Goal: Transaction & Acquisition: Purchase product/service

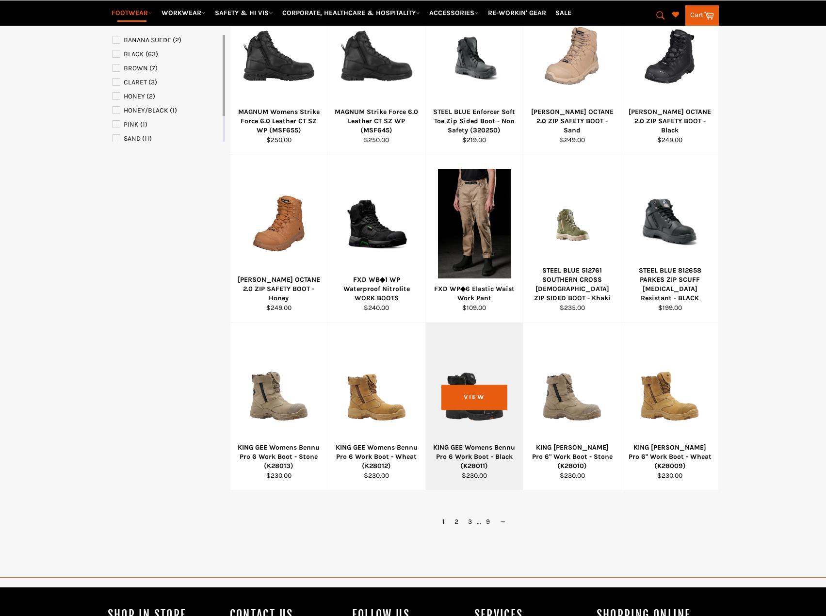
scroll to position [460, 0]
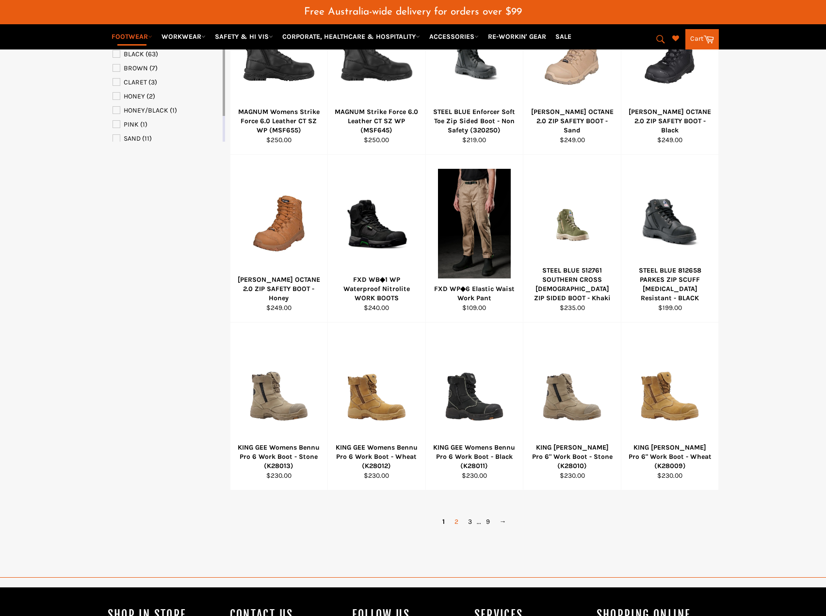
click at [458, 522] on link "2" at bounding box center [457, 522] width 14 height 14
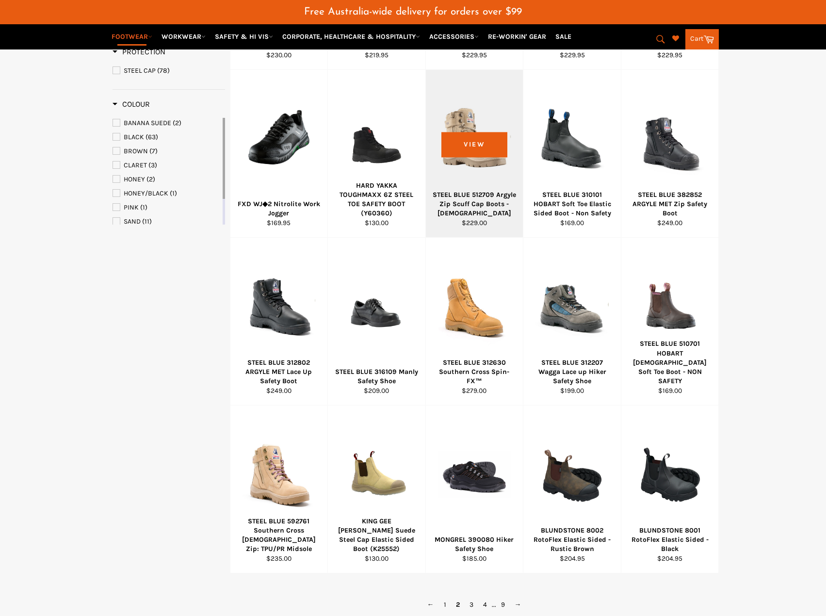
scroll to position [401, 0]
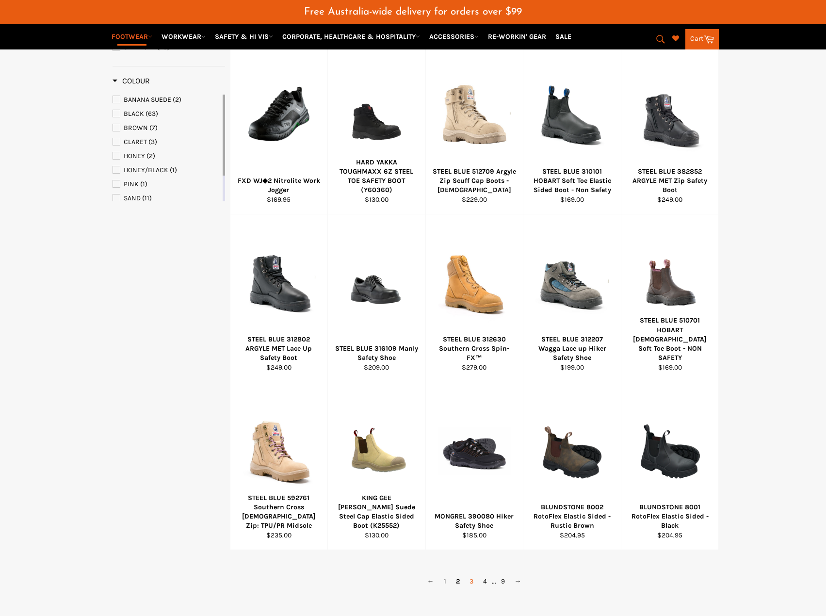
click at [469, 582] on link "3" at bounding box center [472, 581] width 14 height 14
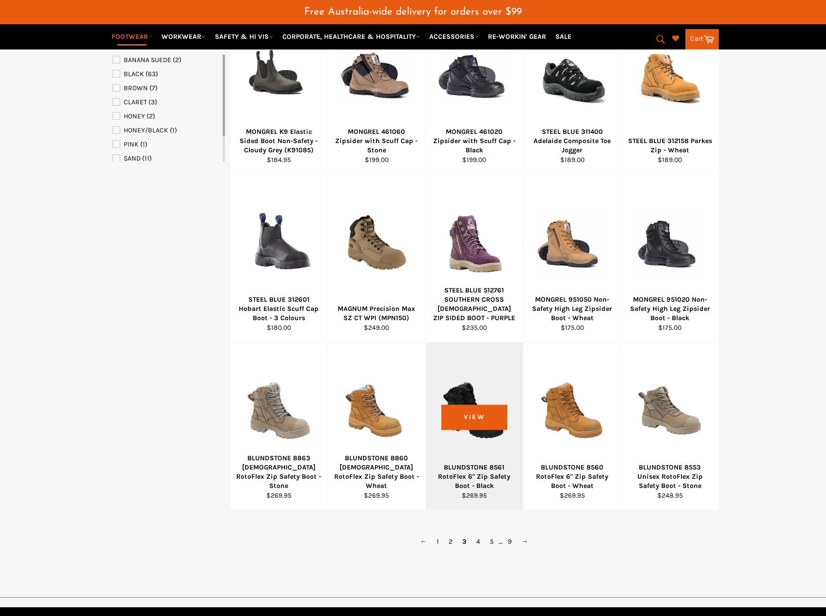
scroll to position [449, 0]
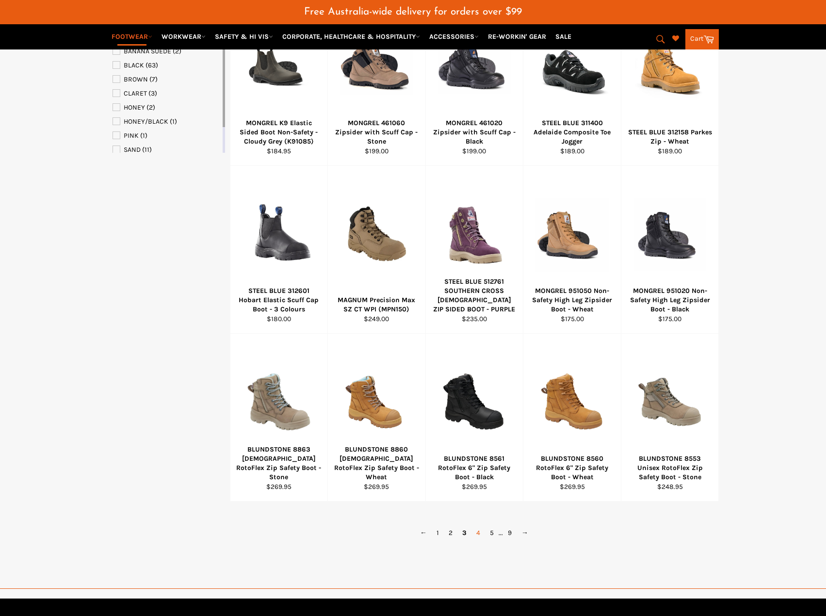
click at [478, 532] on link "4" at bounding box center [478, 533] width 14 height 14
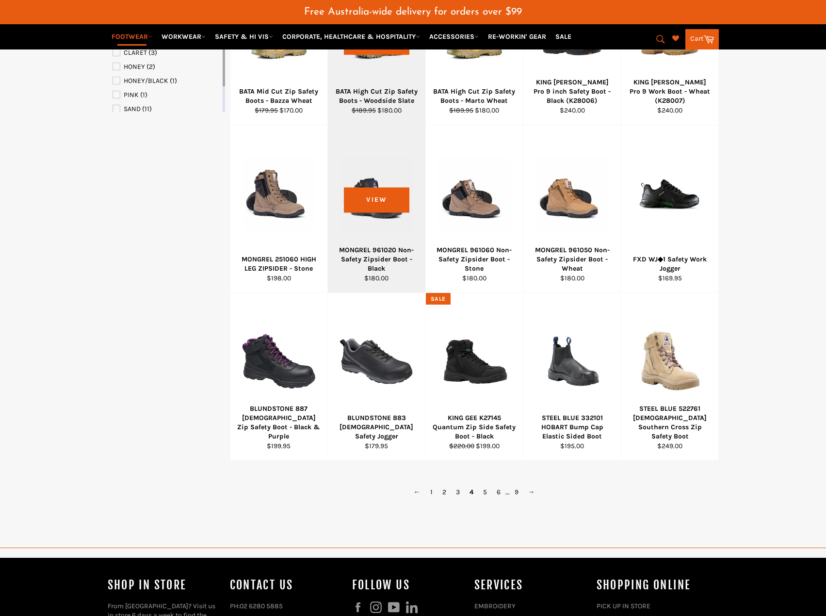
scroll to position [498, 0]
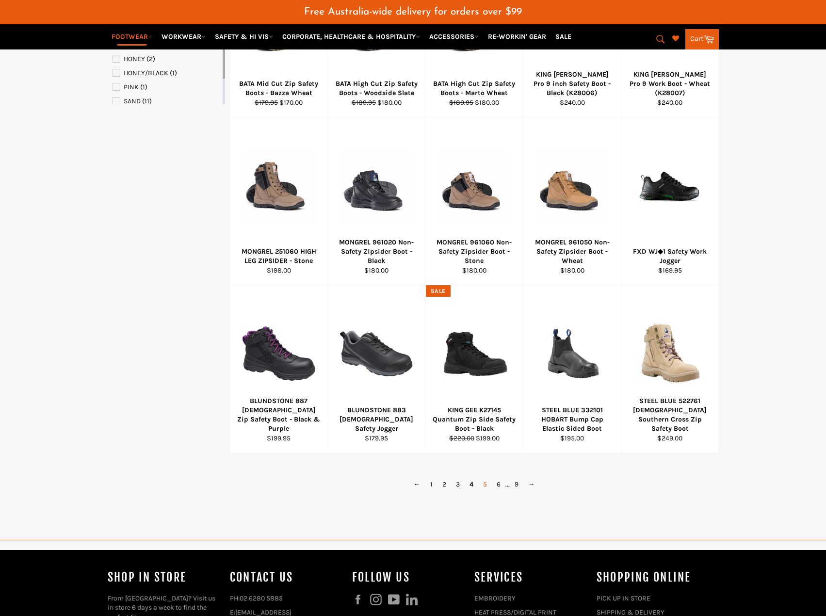
click at [484, 483] on link "5" at bounding box center [485, 484] width 14 height 14
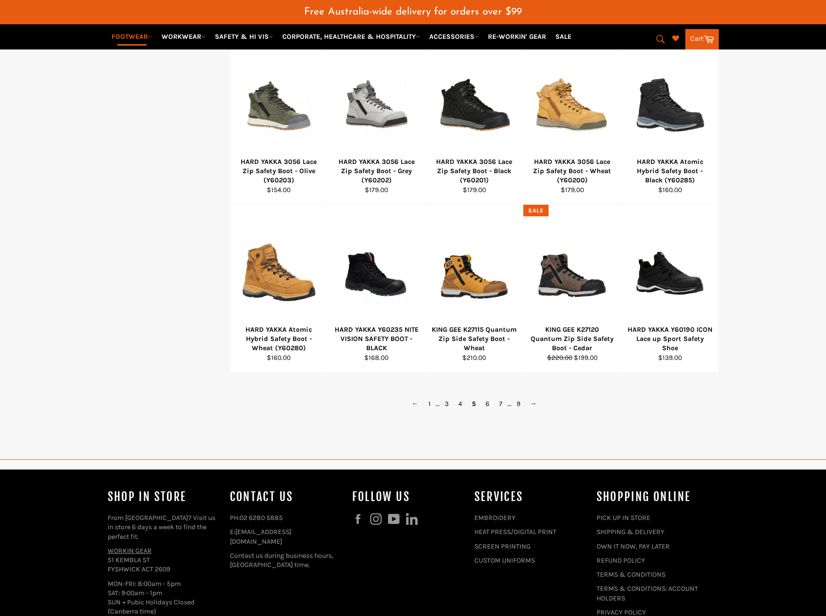
scroll to position [595, 0]
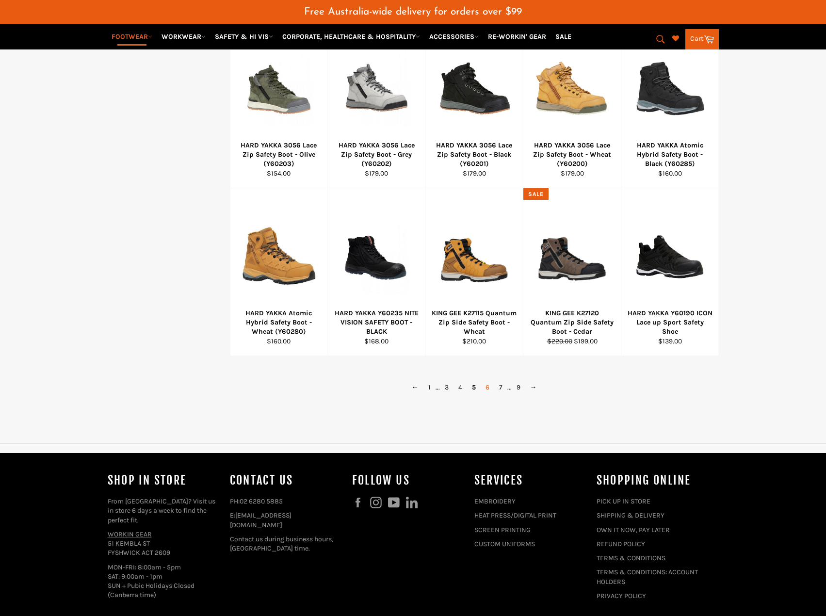
click at [488, 386] on link "6" at bounding box center [488, 387] width 14 height 14
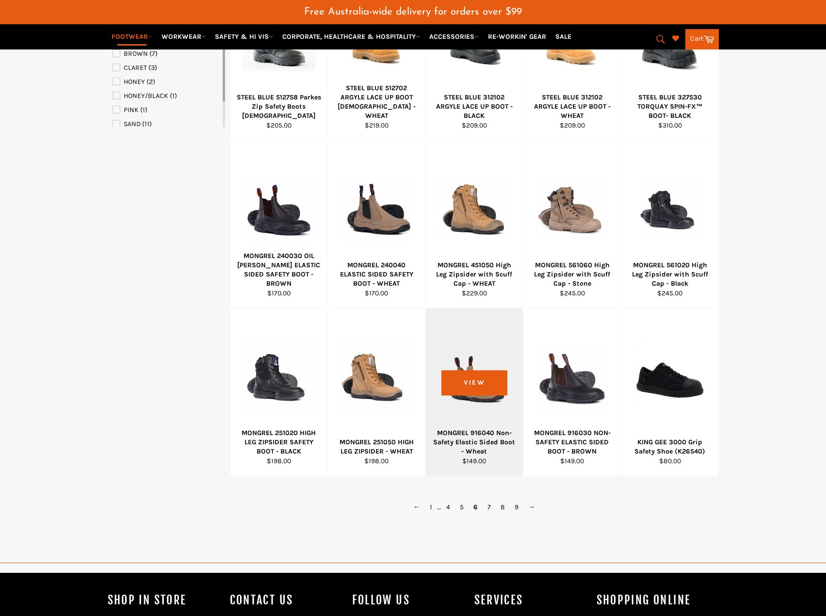
scroll to position [498, 0]
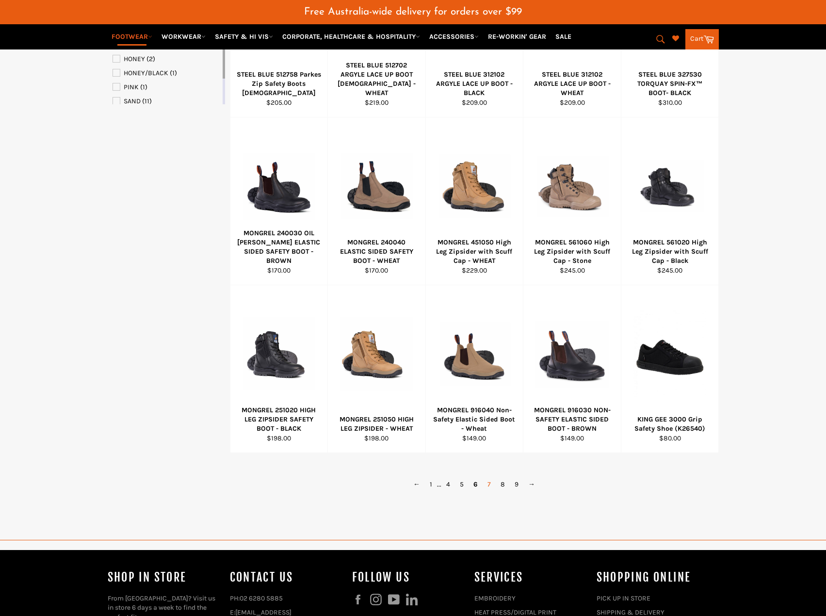
click at [489, 484] on link "7" at bounding box center [489, 484] width 13 height 14
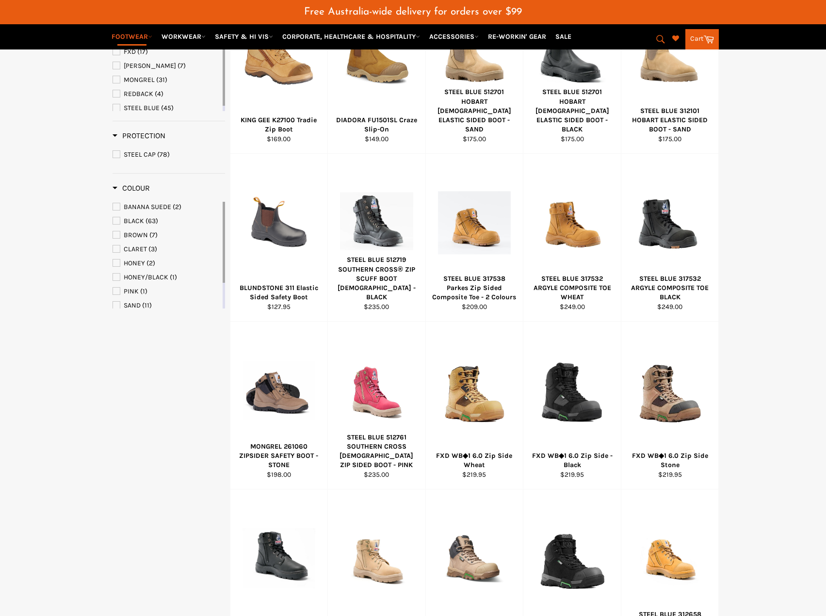
scroll to position [255, 0]
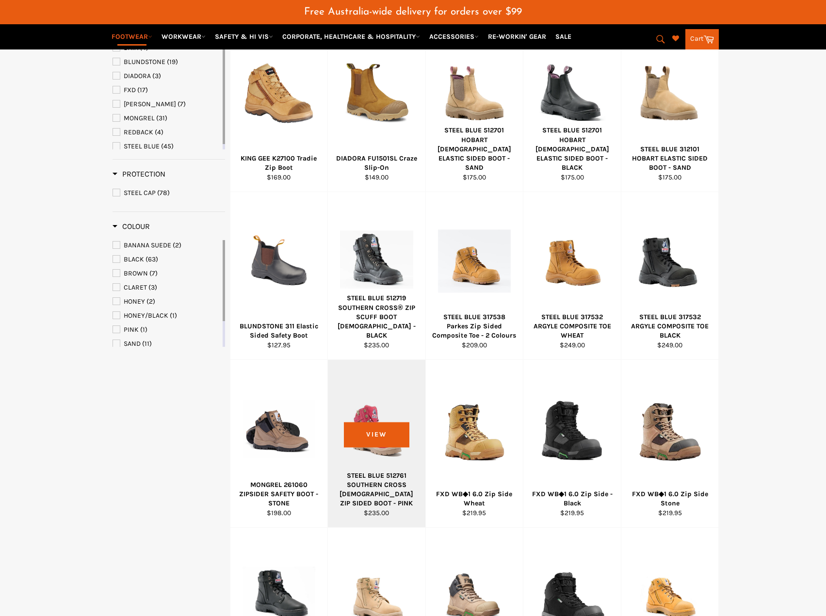
click at [390, 474] on div at bounding box center [376, 429] width 73 height 114
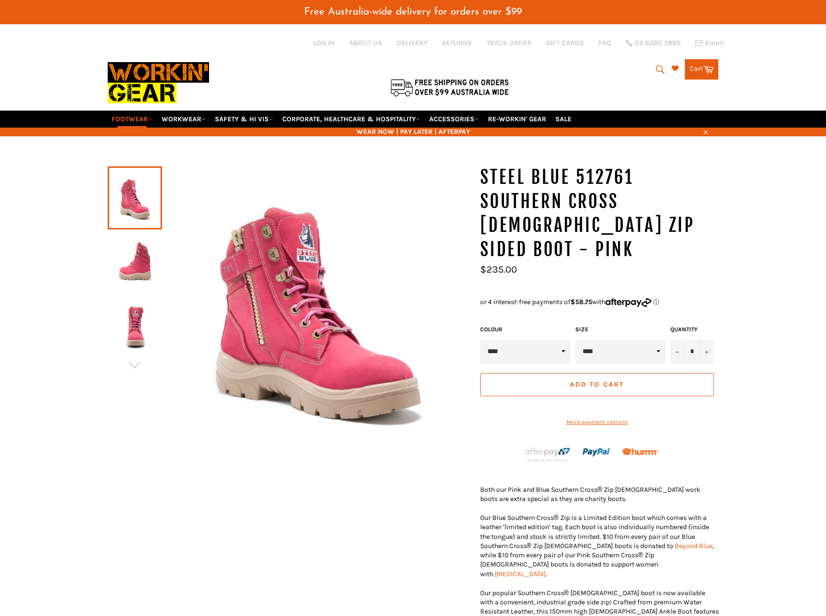
click at [141, 260] on img at bounding box center [135, 262] width 45 height 53
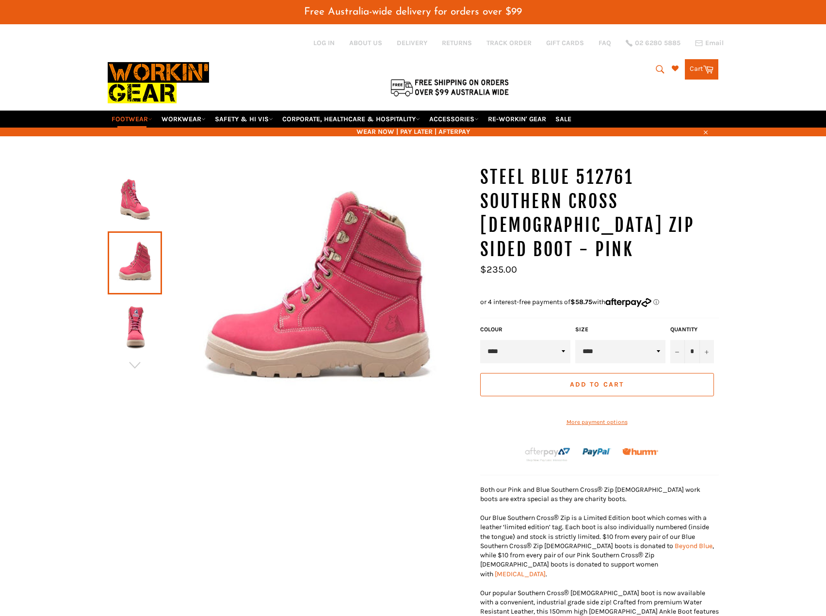
click at [135, 324] on img at bounding box center [135, 327] width 45 height 53
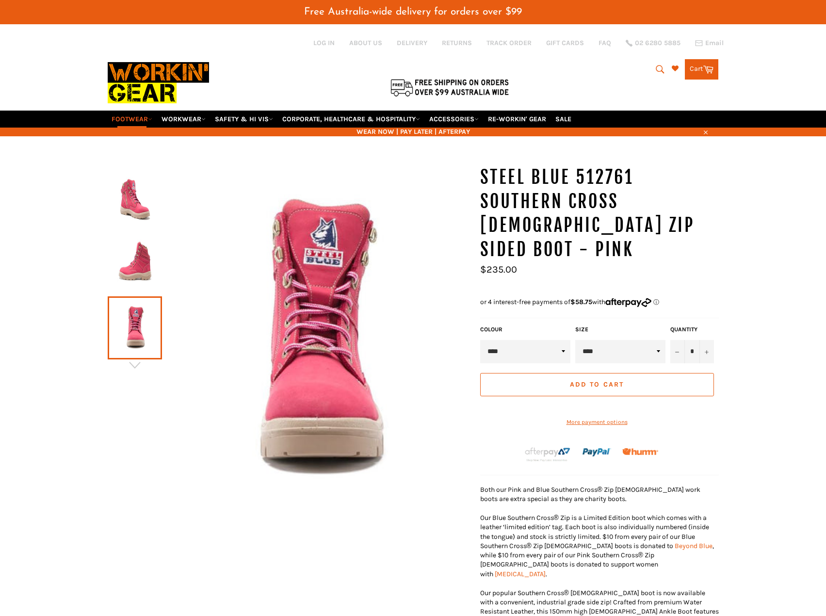
click at [136, 251] on img at bounding box center [135, 262] width 45 height 53
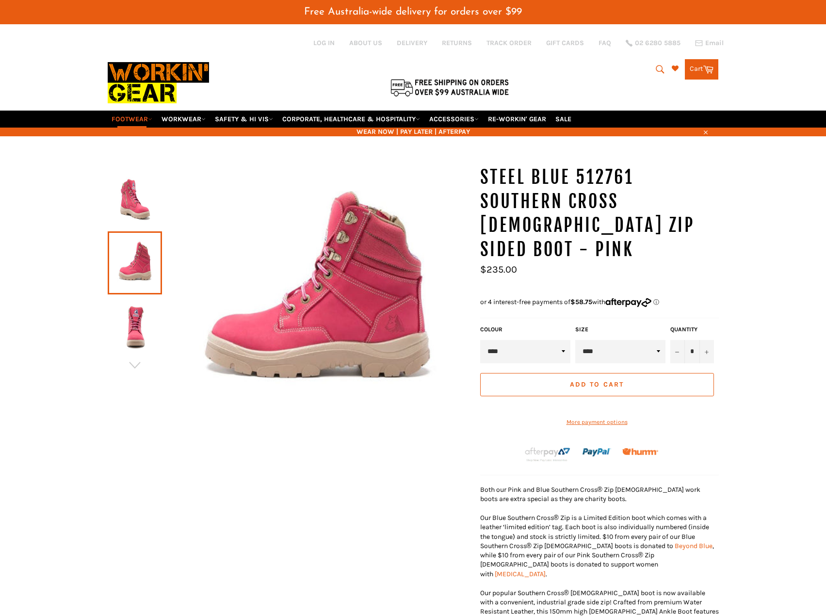
click at [138, 201] on img at bounding box center [135, 197] width 45 height 53
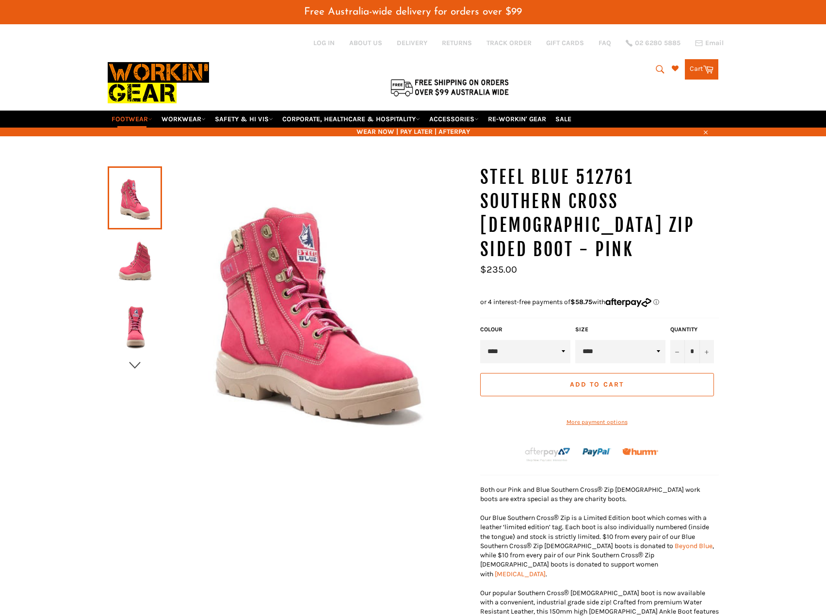
click at [142, 365] on icon "button" at bounding box center [135, 365] width 15 height 15
click at [136, 322] on img at bounding box center [135, 327] width 45 height 53
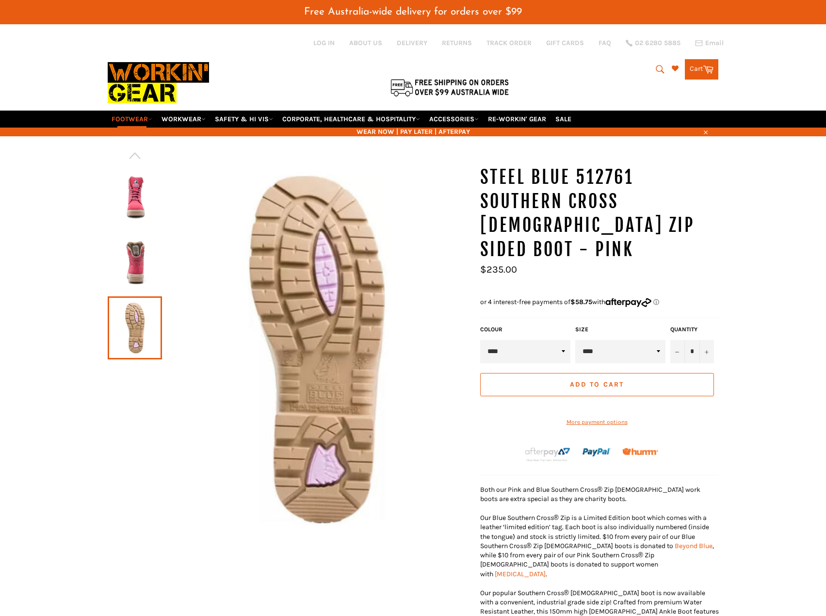
click at [134, 273] on img at bounding box center [135, 262] width 45 height 53
